Goal: Transaction & Acquisition: Book appointment/travel/reservation

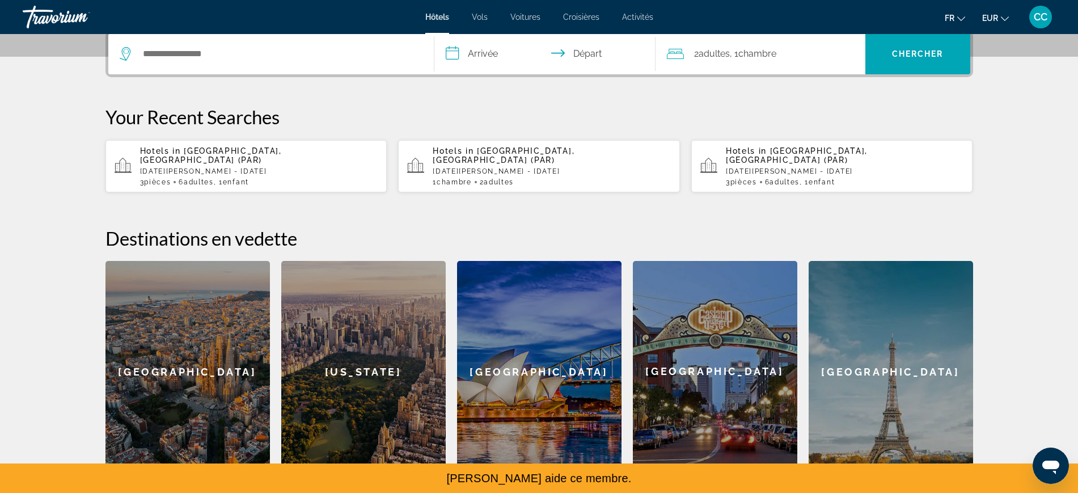
scroll to position [644, 0]
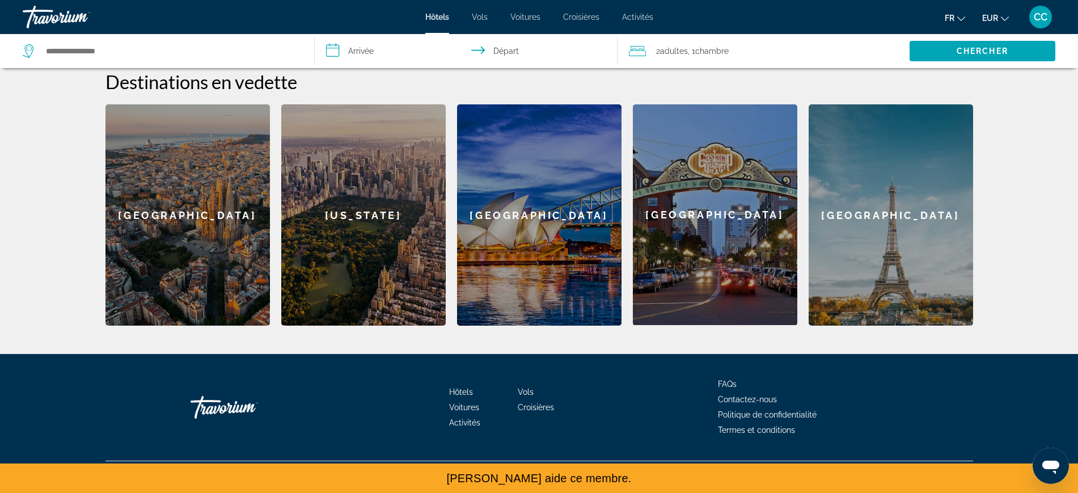
click at [522, 161] on div "[GEOGRAPHIC_DATA]" at bounding box center [539, 214] width 165 height 221
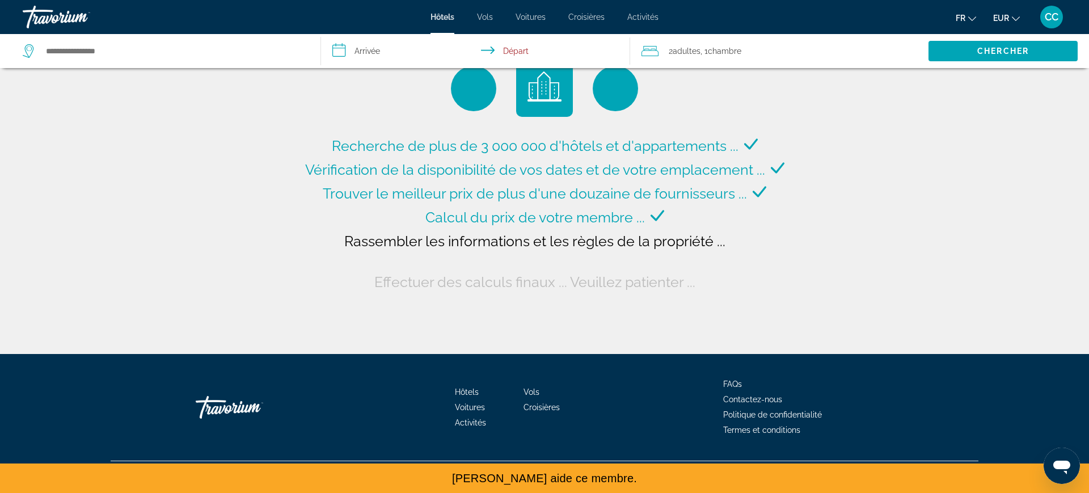
type input "**********"
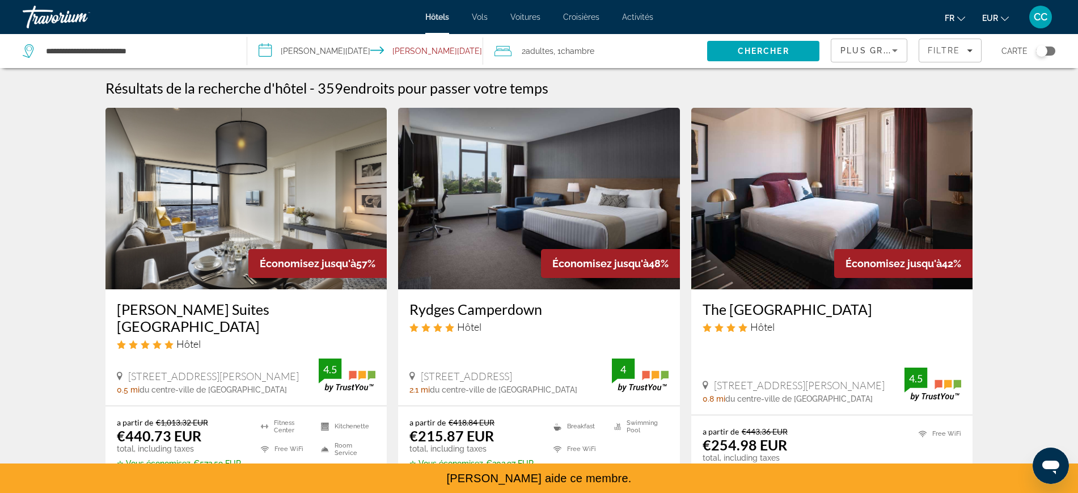
scroll to position [142, 0]
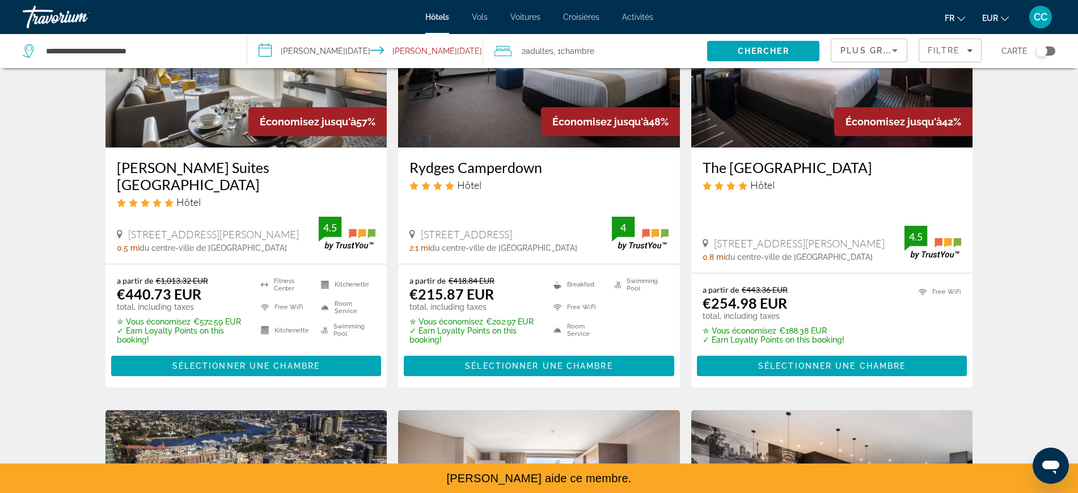
click at [456, 147] on img "Main content" at bounding box center [539, 57] width 282 height 182
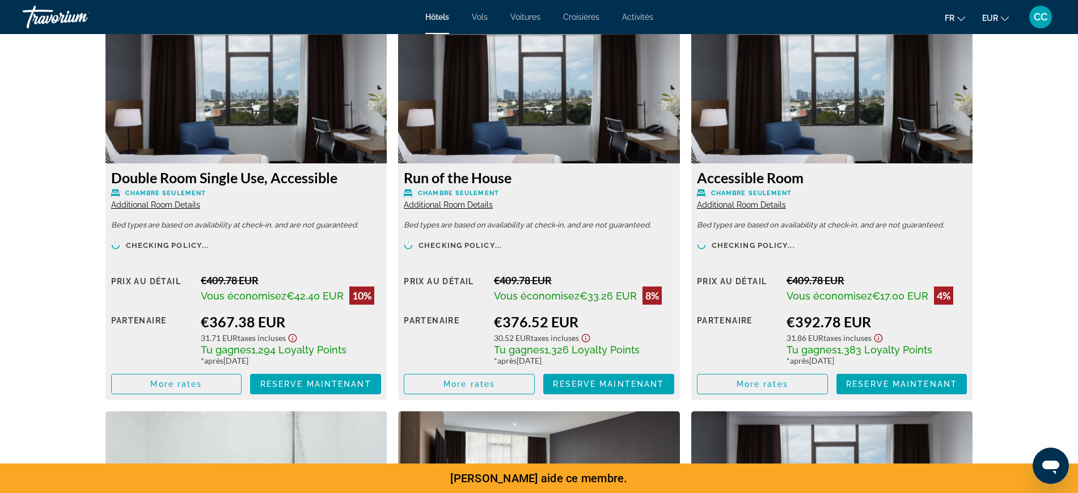
scroll to position [2118, 0]
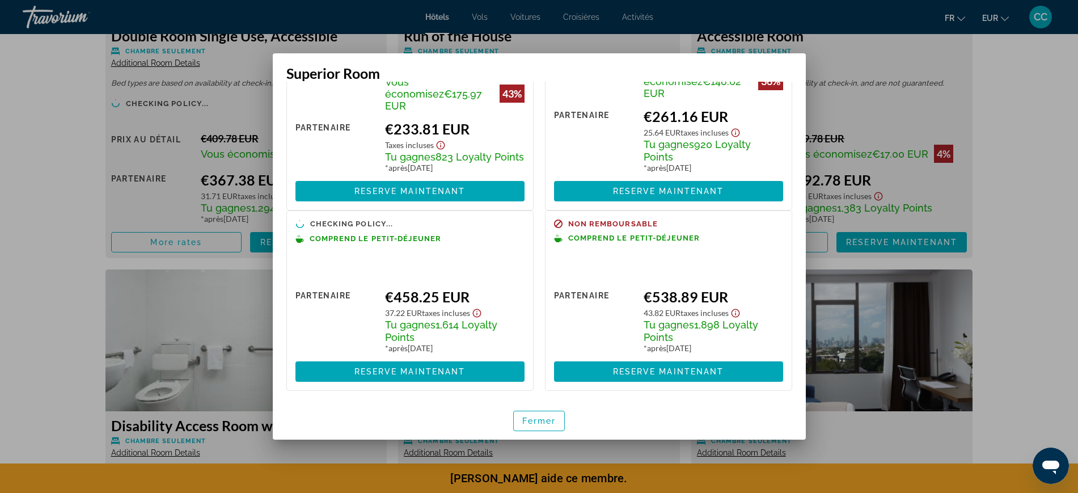
scroll to position [0, 0]
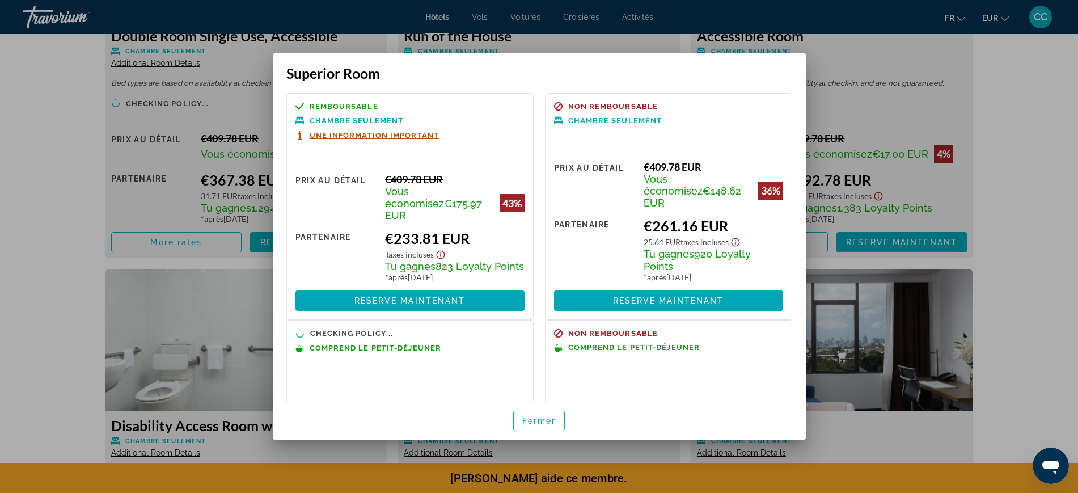
click at [193, 57] on div at bounding box center [539, 246] width 1078 height 493
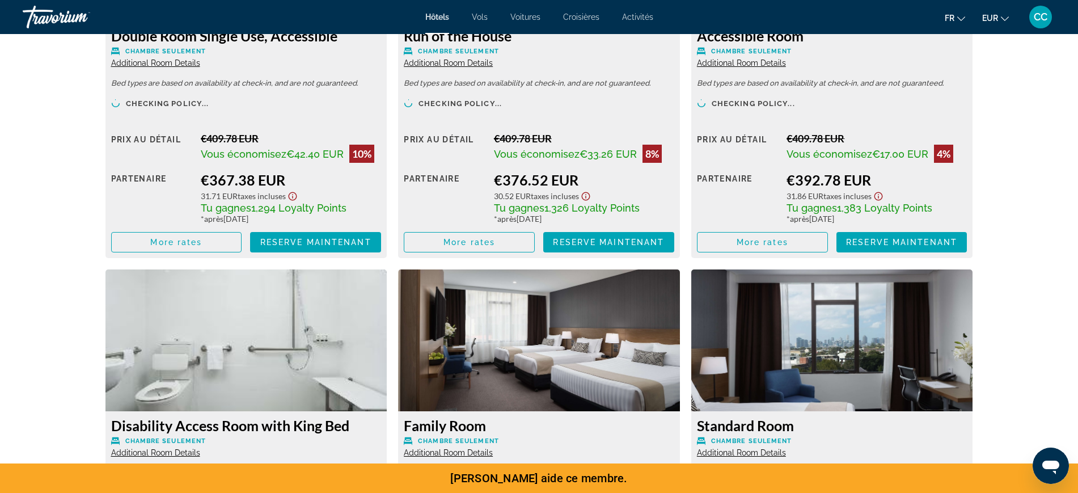
scroll to position [2118, 0]
